Goal: Information Seeking & Learning: Learn about a topic

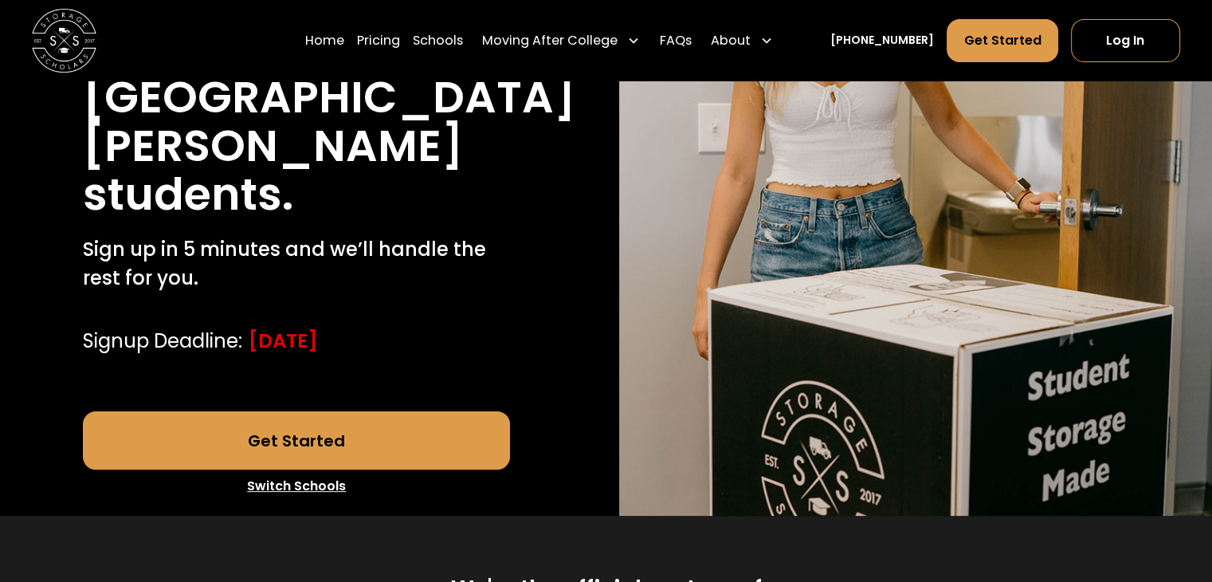
scroll to position [319, 0]
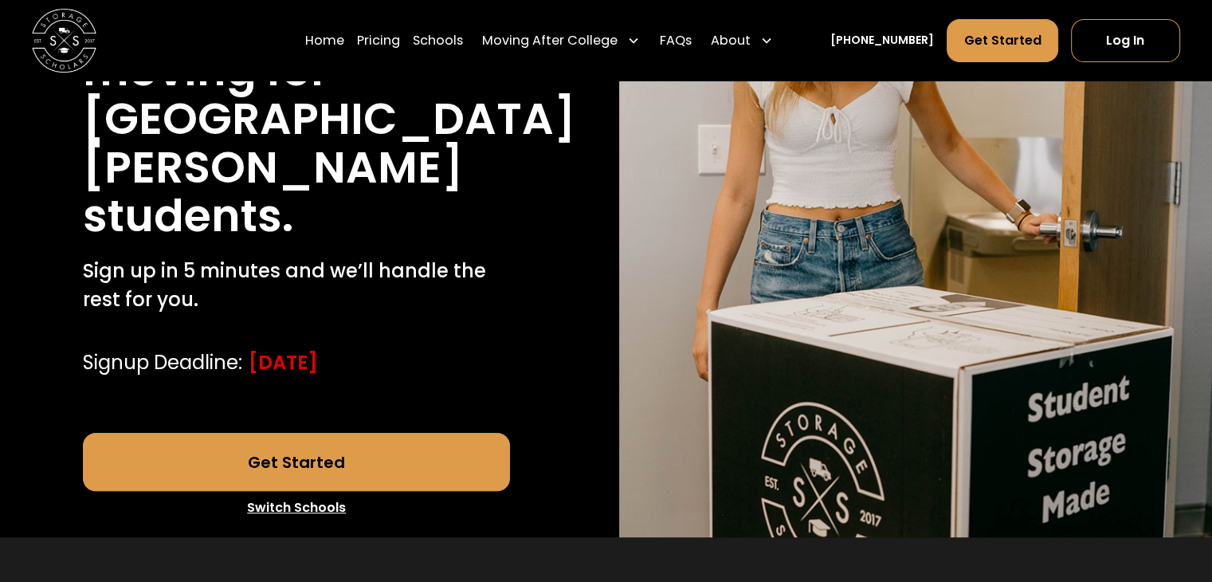
click at [312, 466] on link "Get Started" at bounding box center [296, 461] width 427 height 57
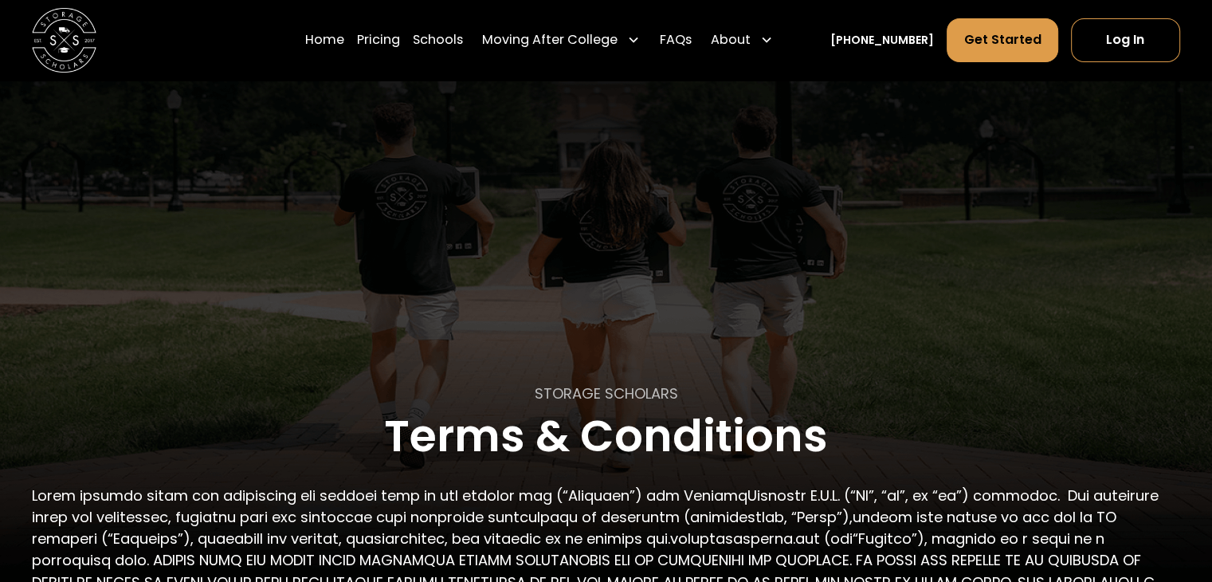
scroll to position [80, 0]
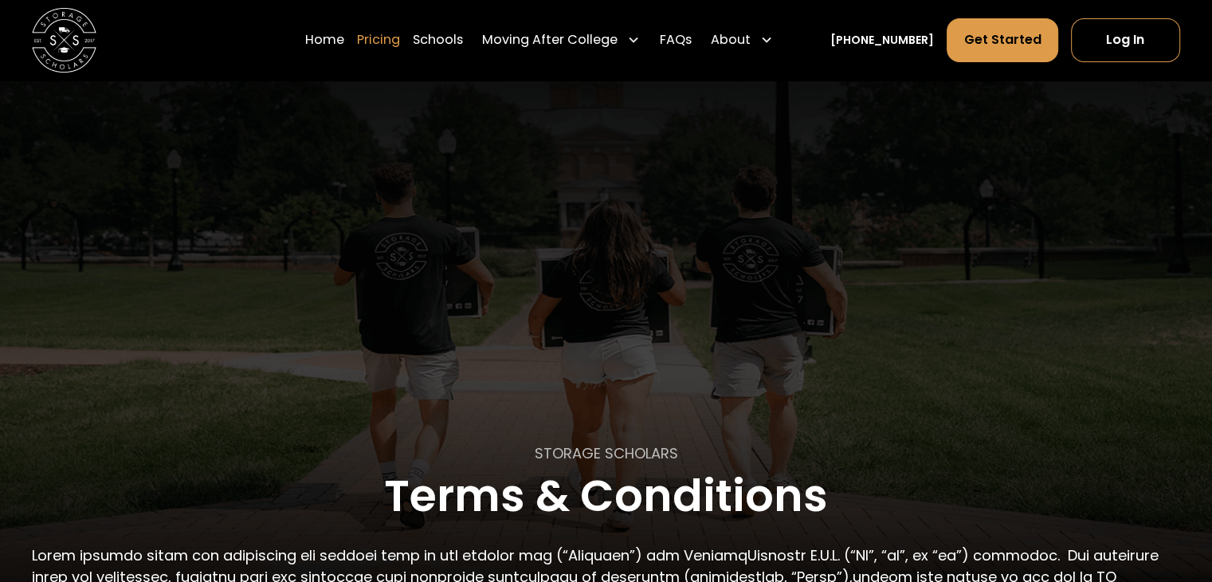
click at [400, 44] on link "Pricing" at bounding box center [378, 40] width 43 height 45
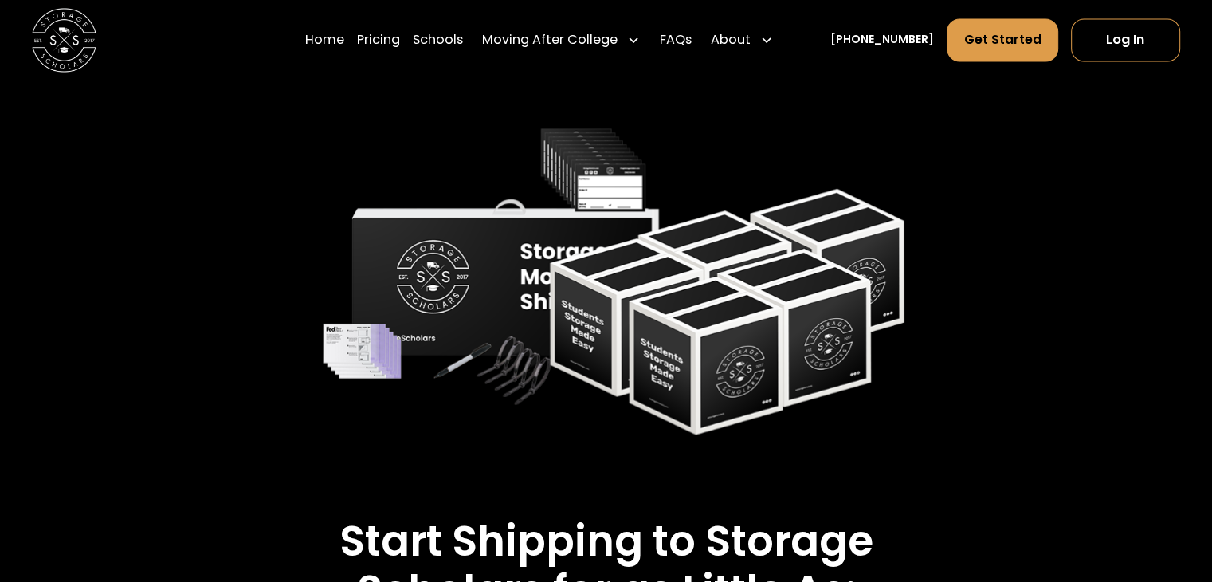
scroll to position [2643, 0]
